Goal: Information Seeking & Learning: Learn about a topic

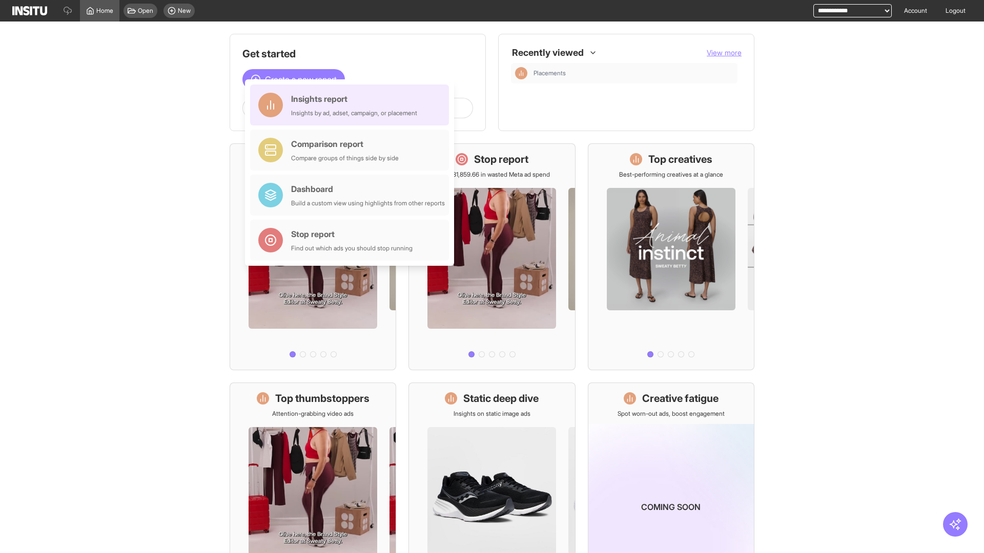
click at [352, 105] on div "Insights report Insights by ad, adset, campaign, or placement" at bounding box center [354, 105] width 126 height 25
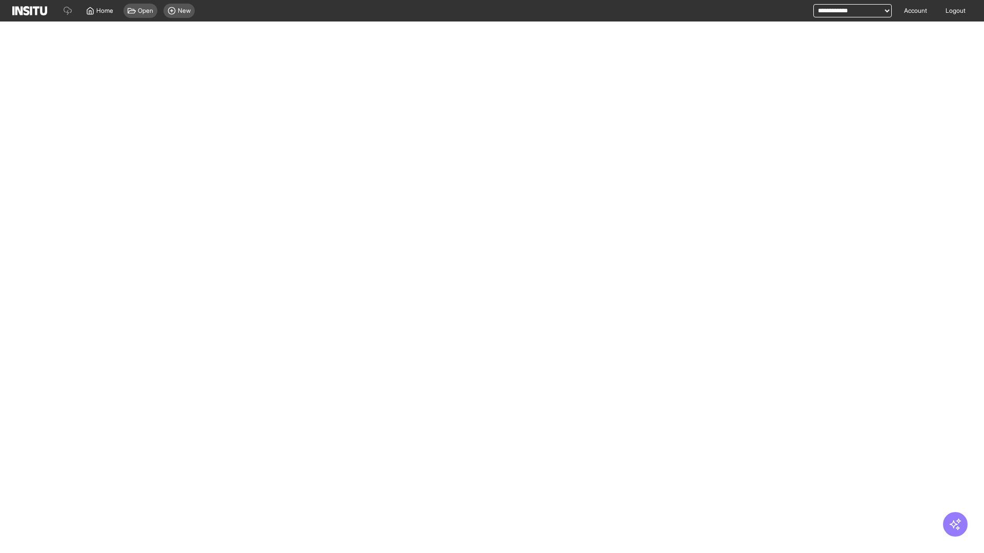
select select "**"
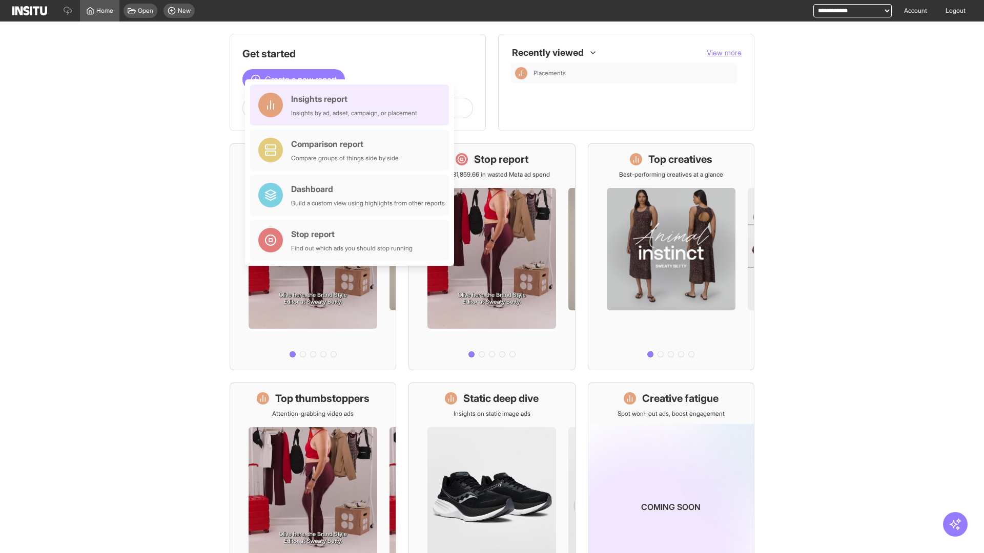
click at [352, 105] on div "Insights report Insights by ad, adset, campaign, or placement" at bounding box center [354, 105] width 126 height 25
